Goal: Download file/media

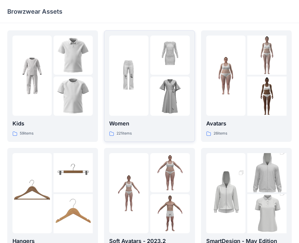
click at [122, 96] on div at bounding box center [128, 76] width 39 height 80
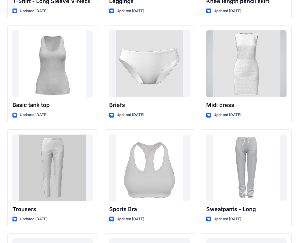
scroll to position [4908, 0]
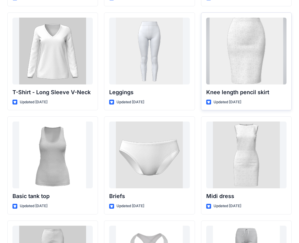
click at [258, 67] on div at bounding box center [246, 51] width 80 height 67
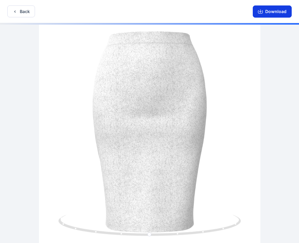
click at [275, 14] on button "Download" at bounding box center [271, 11] width 39 height 12
